Goal: Find specific page/section: Find specific page/section

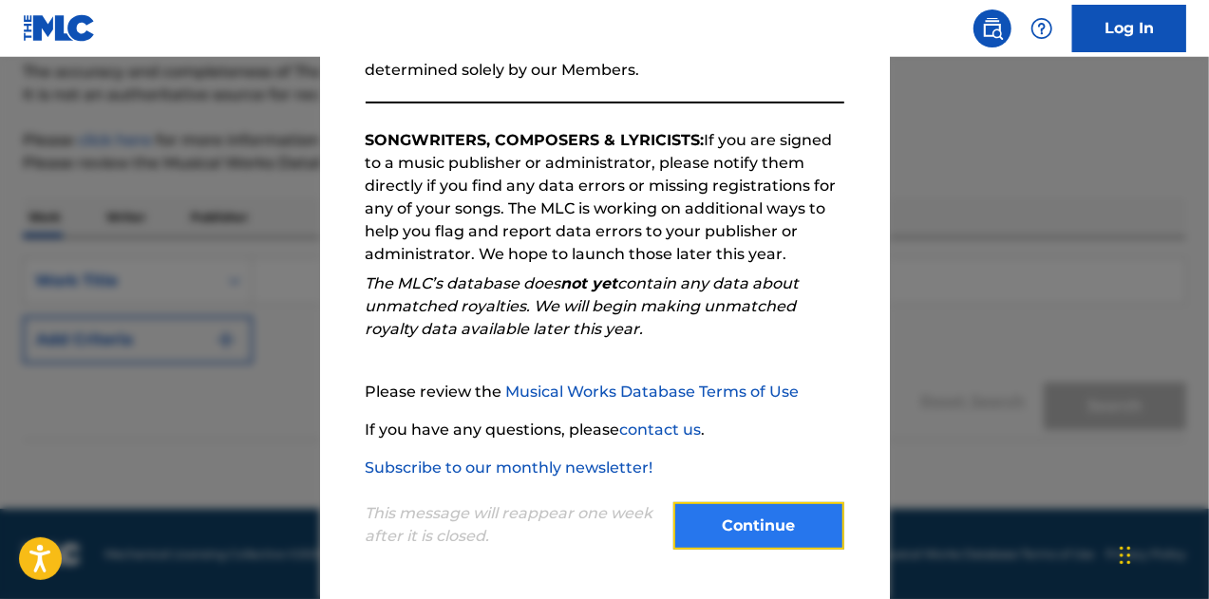
click at [742, 512] on button "Continue" at bounding box center [759, 526] width 171 height 47
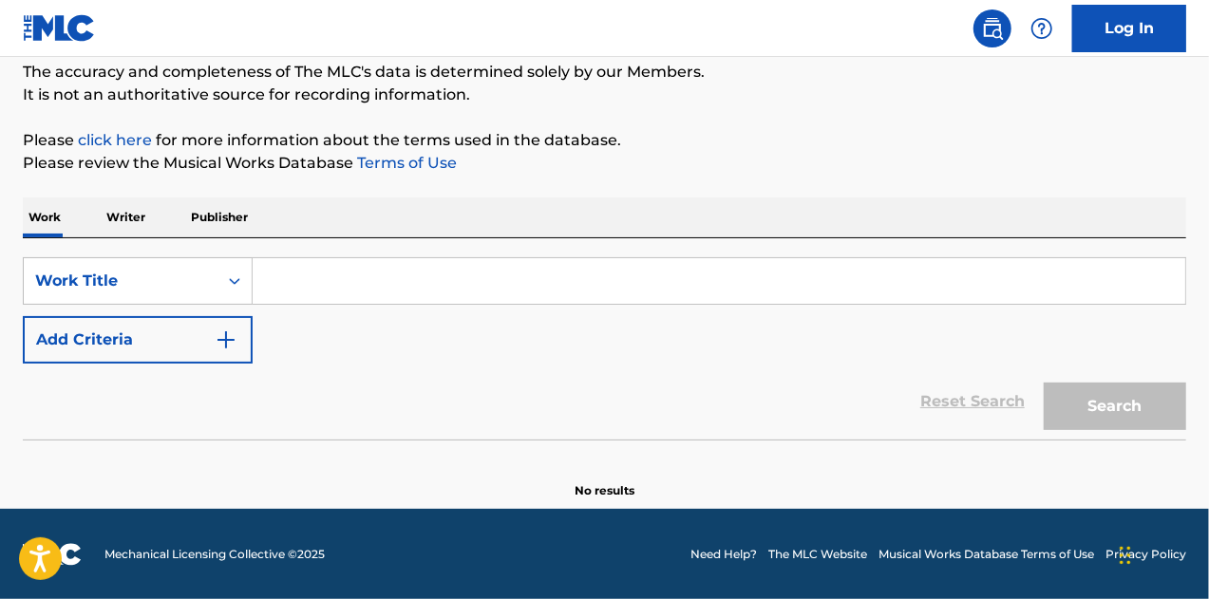
click at [288, 279] on input "Search Form" at bounding box center [719, 281] width 933 height 46
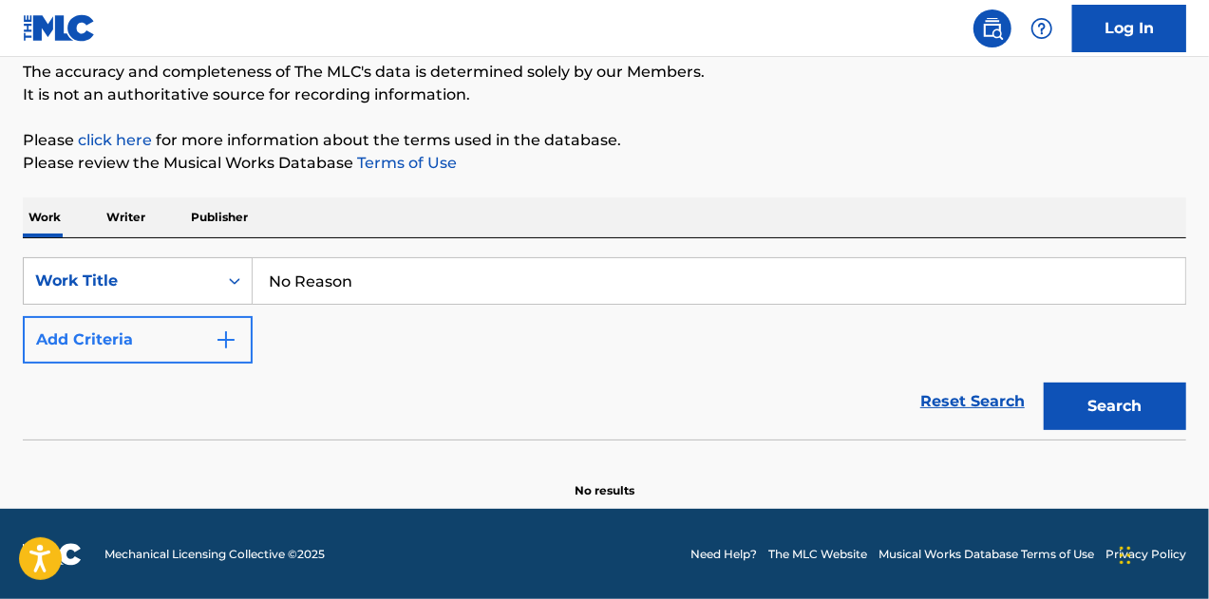
type input "No Reason"
click at [228, 327] on button "Add Criteria" at bounding box center [138, 339] width 230 height 47
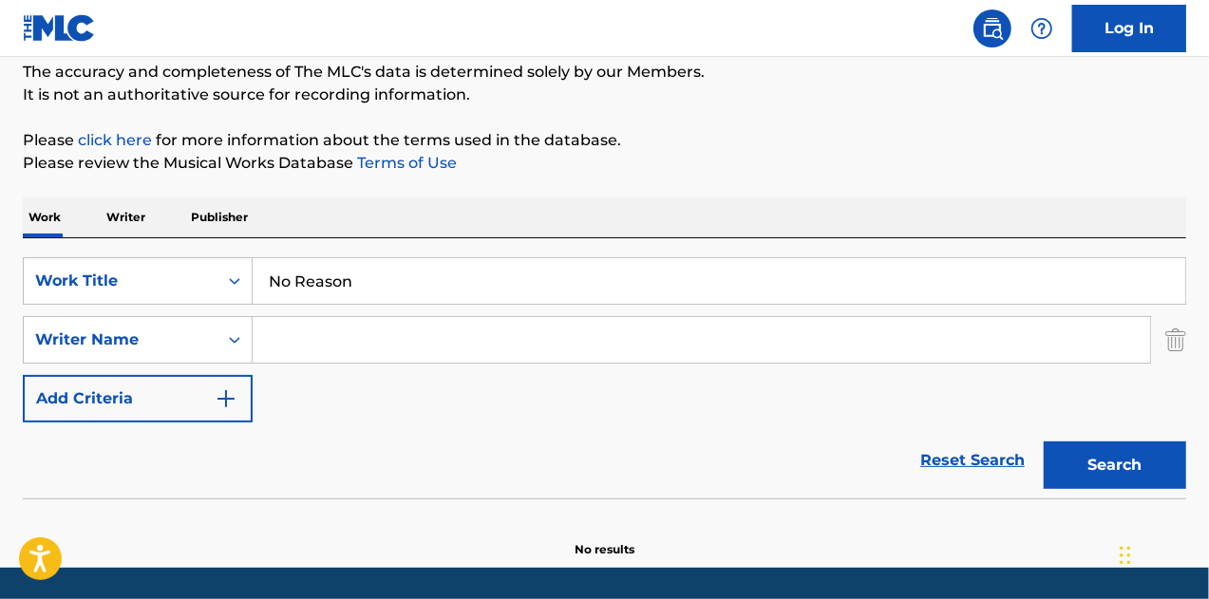
click at [334, 360] on input "Search Form" at bounding box center [702, 340] width 898 height 46
paste input "[PERSON_NAME] [PERSON_NAME]"
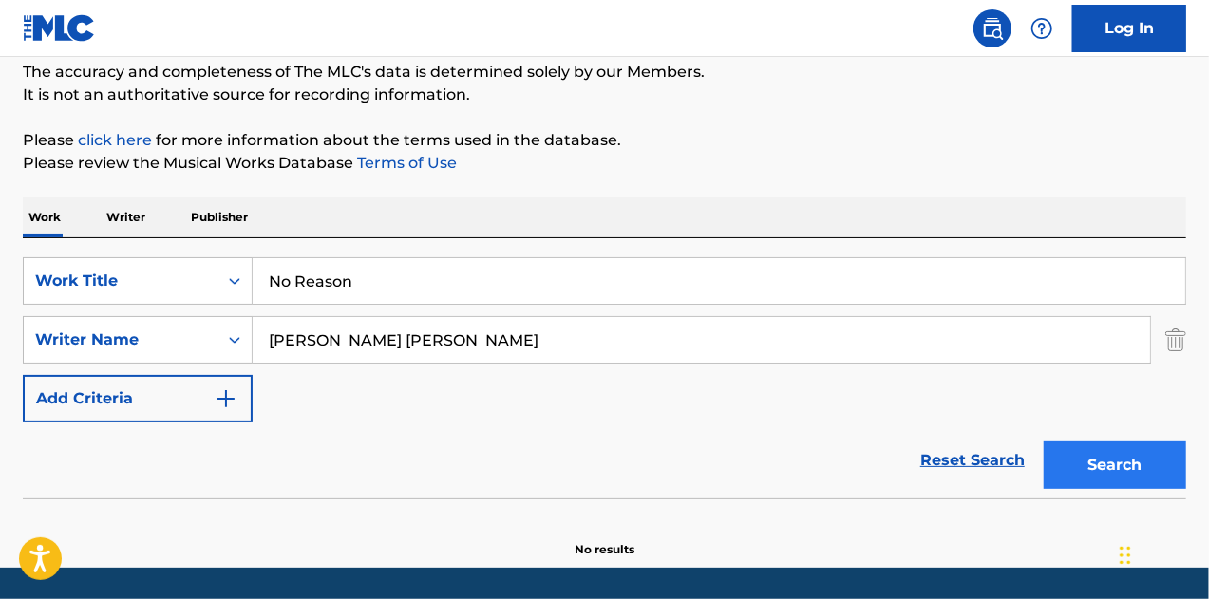
type input "[PERSON_NAME] [PERSON_NAME]"
click at [1093, 465] on button "Search" at bounding box center [1115, 465] width 142 height 47
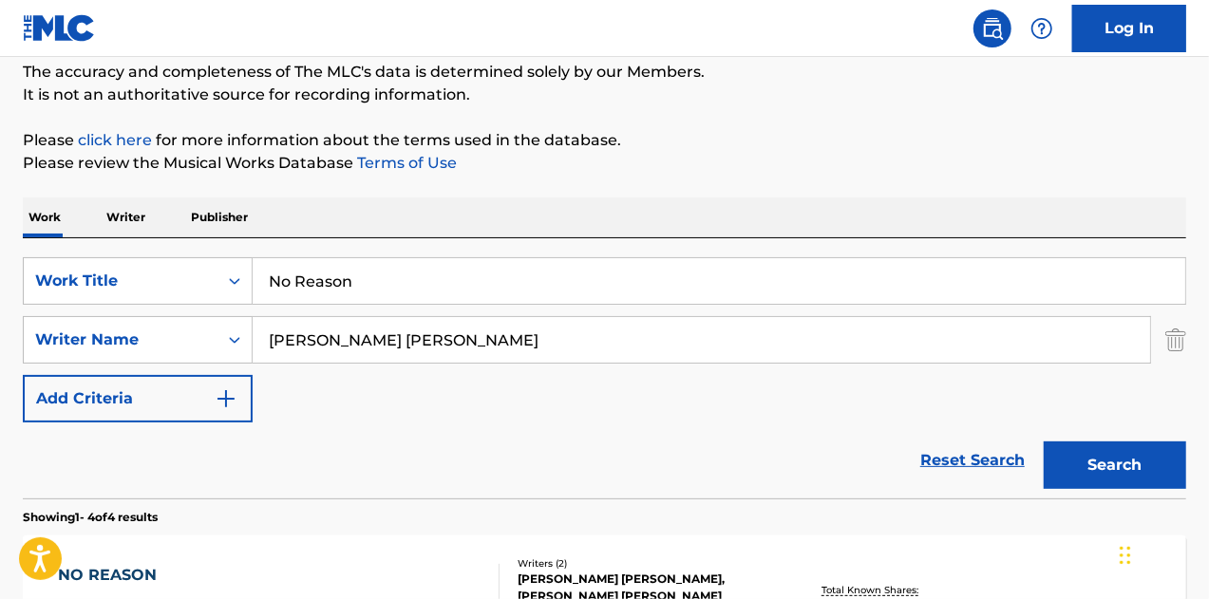
scroll to position [355, 0]
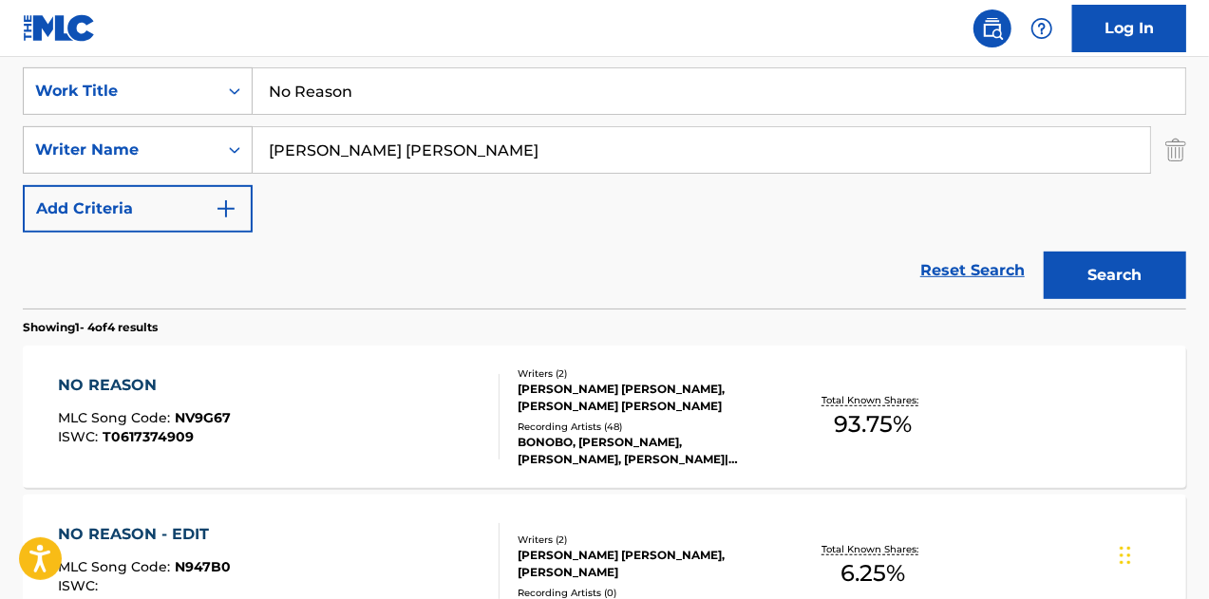
click at [582, 403] on div "[PERSON_NAME] [PERSON_NAME], [PERSON_NAME] [PERSON_NAME]" at bounding box center [647, 398] width 258 height 34
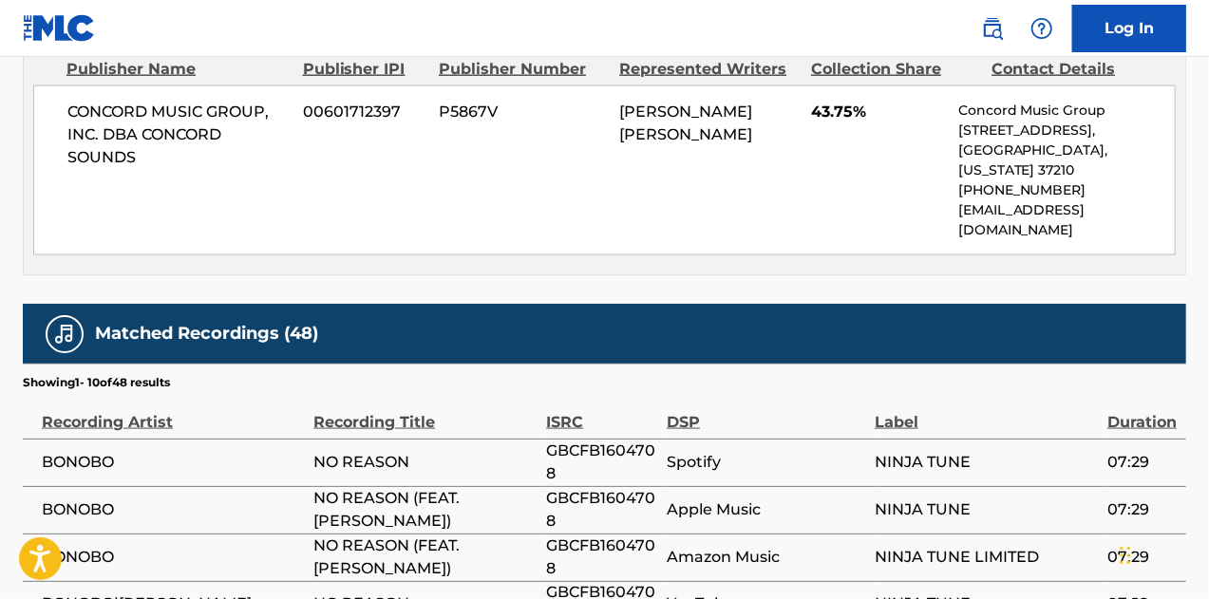
scroll to position [855, 0]
